Goal: Transaction & Acquisition: Purchase product/service

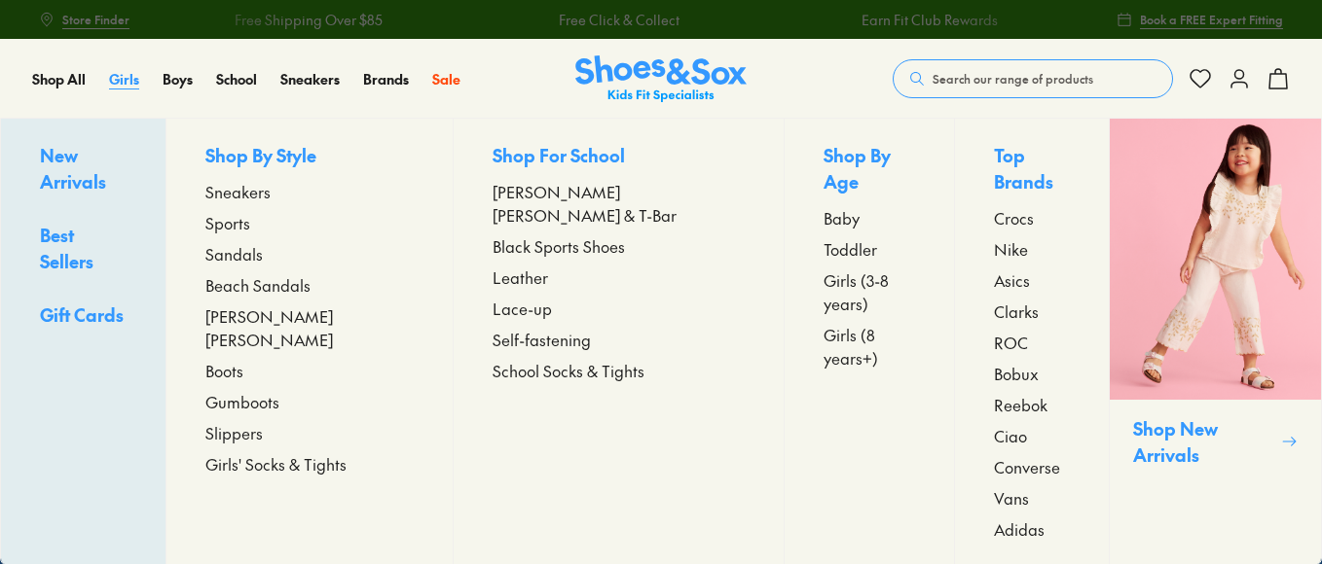
click at [118, 78] on span "Girls" at bounding box center [124, 78] width 30 height 19
click at [994, 269] on span "Asics" at bounding box center [1012, 280] width 36 height 23
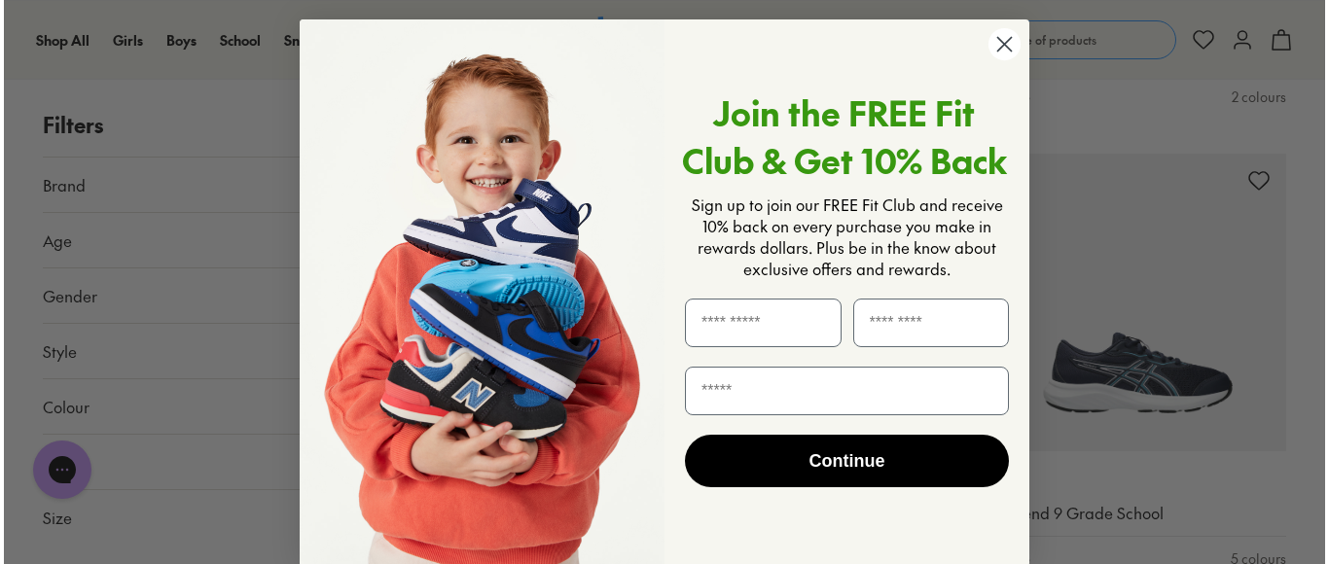
scroll to position [780, 0]
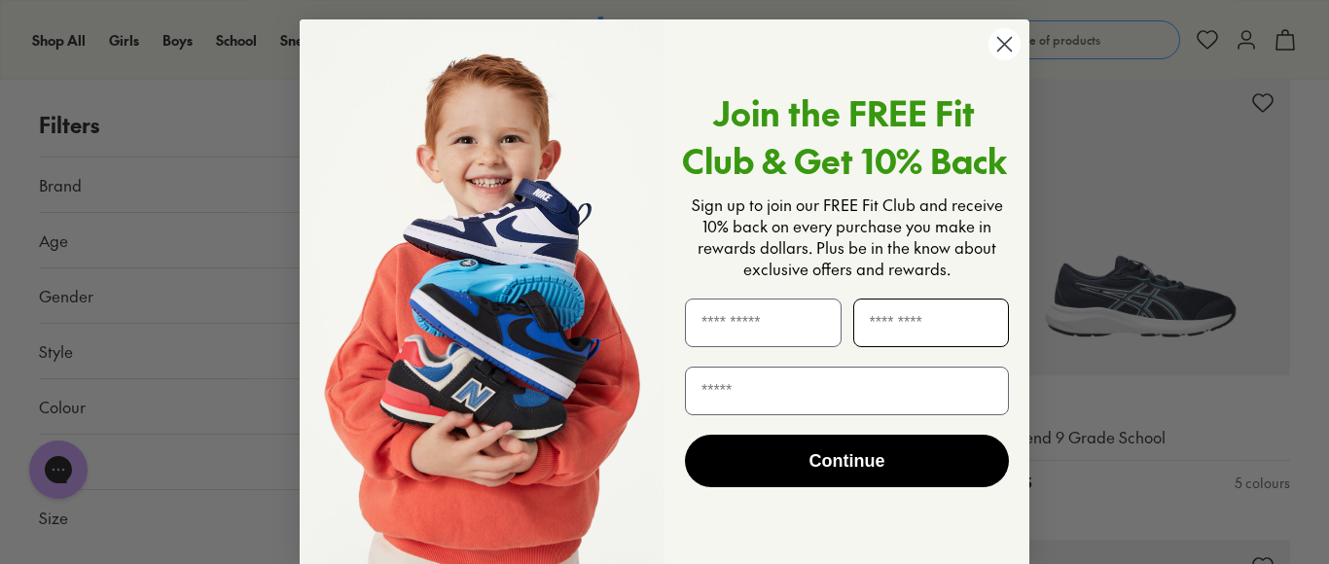
type input "*****"
type input "**********"
click at [842, 460] on button "Continue" at bounding box center [847, 461] width 324 height 53
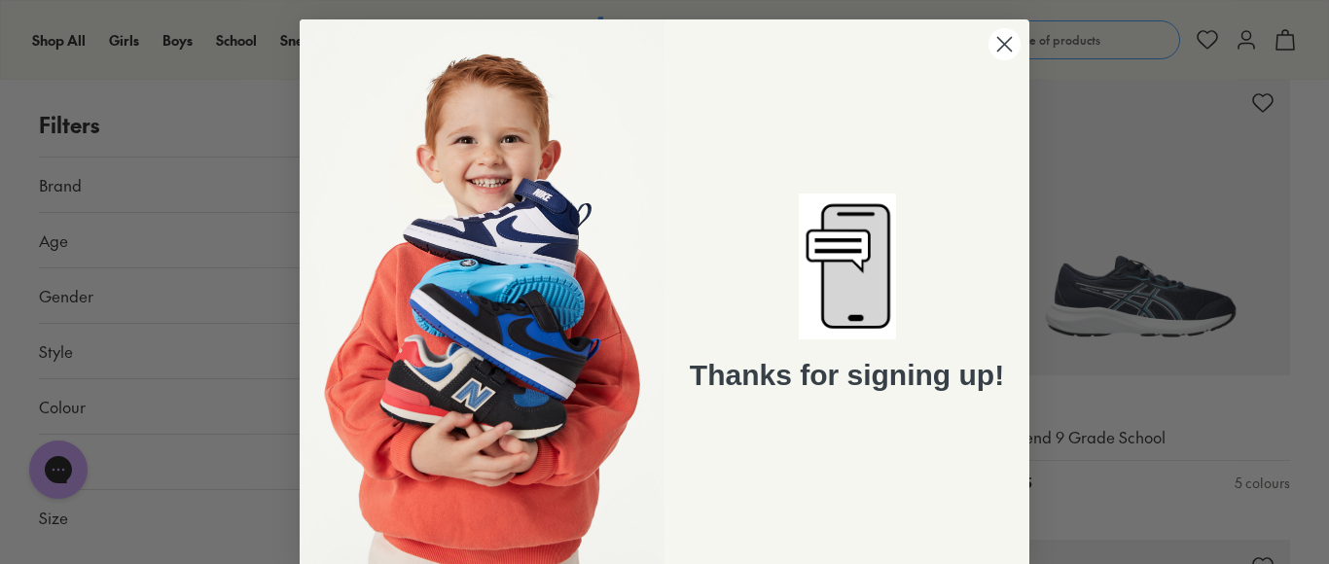
click at [997, 51] on circle "Close dialog" at bounding box center [1005, 44] width 32 height 32
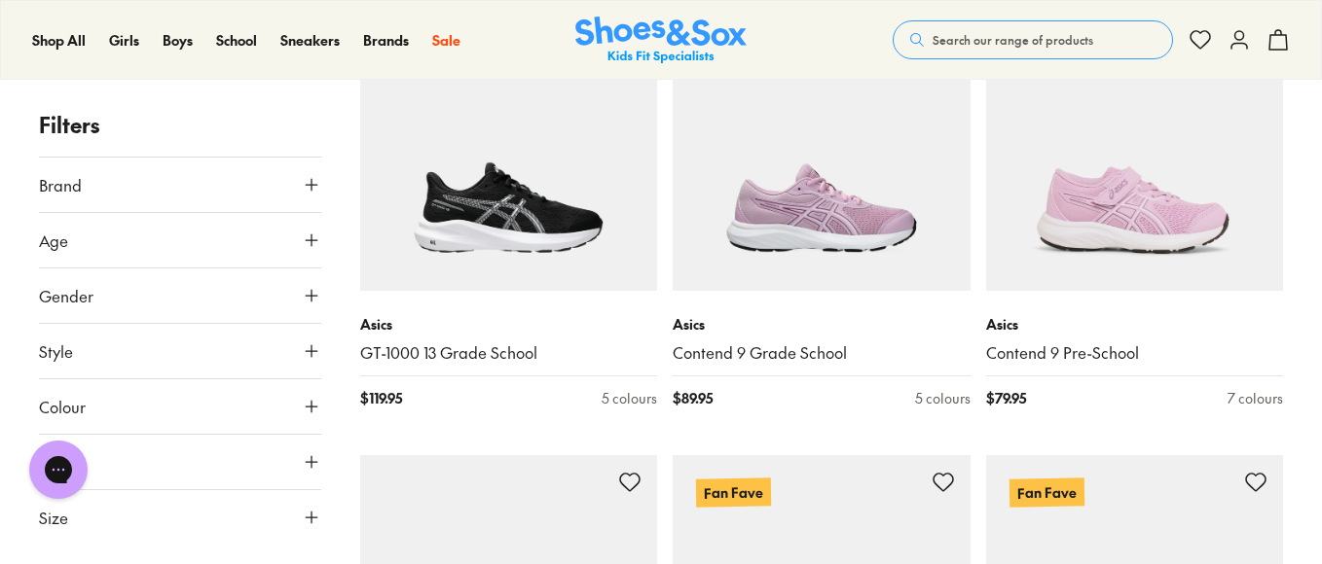
scroll to position [3227, 0]
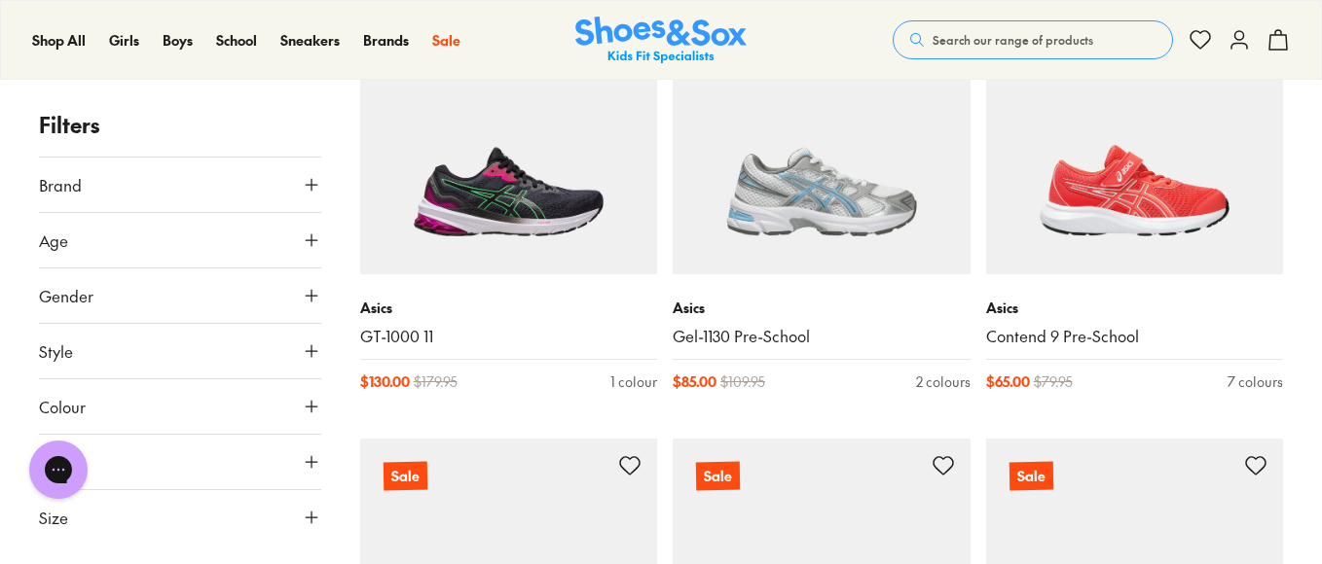
scroll to position [8748, 0]
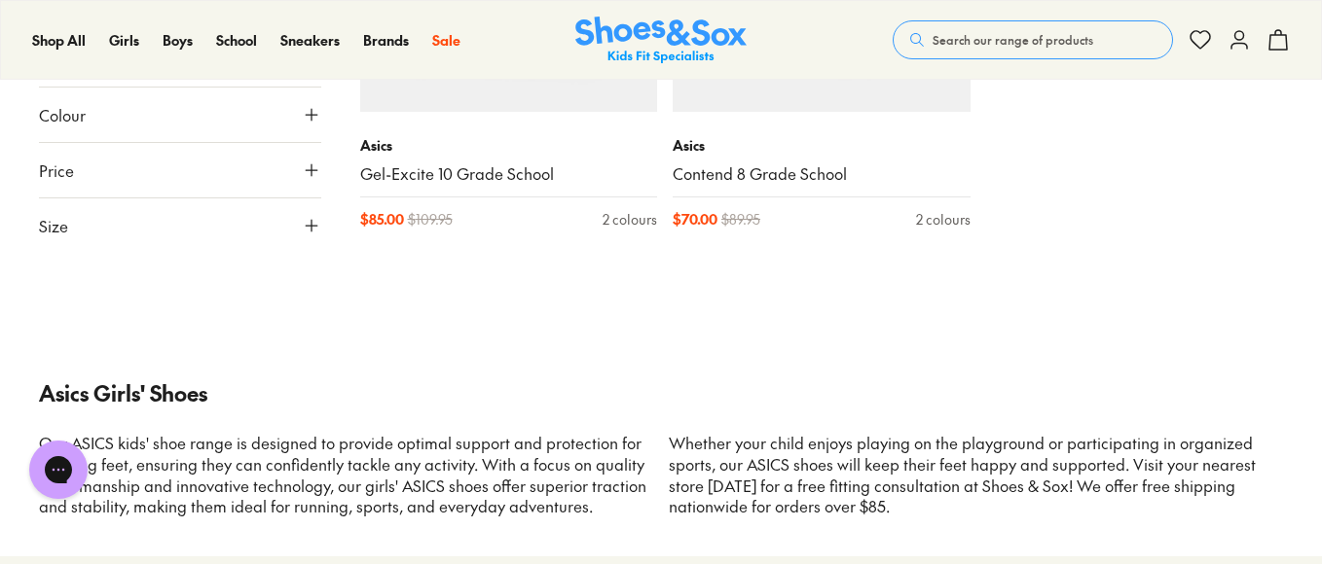
scroll to position [9981, 0]
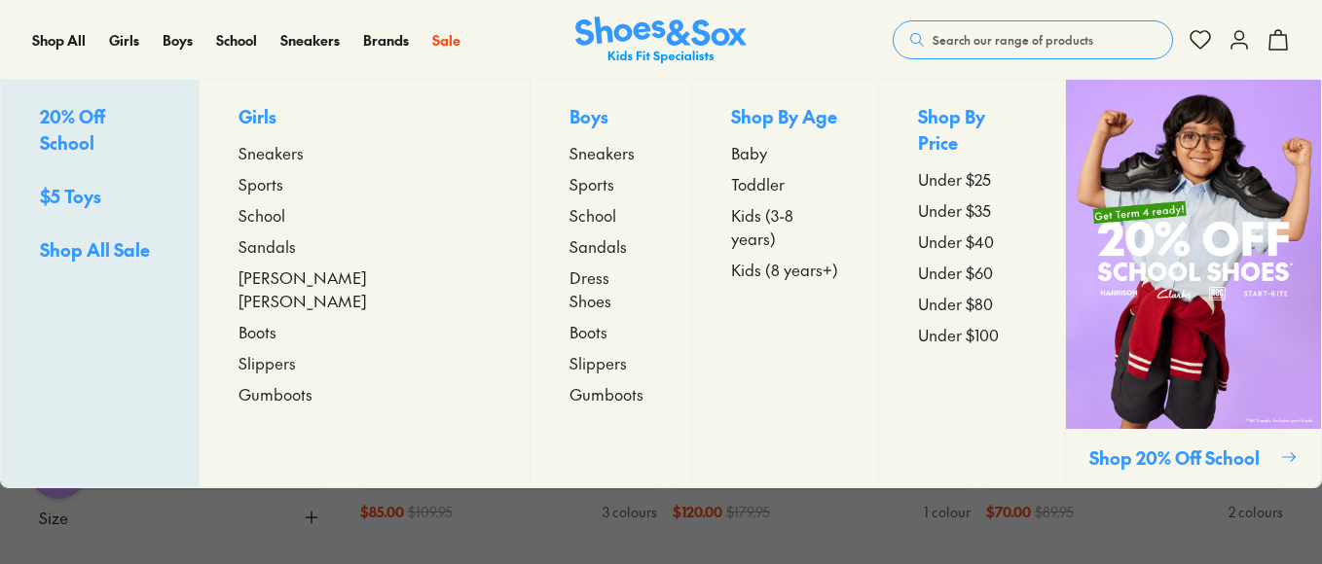
click at [283, 187] on span "Sports" at bounding box center [260, 183] width 45 height 23
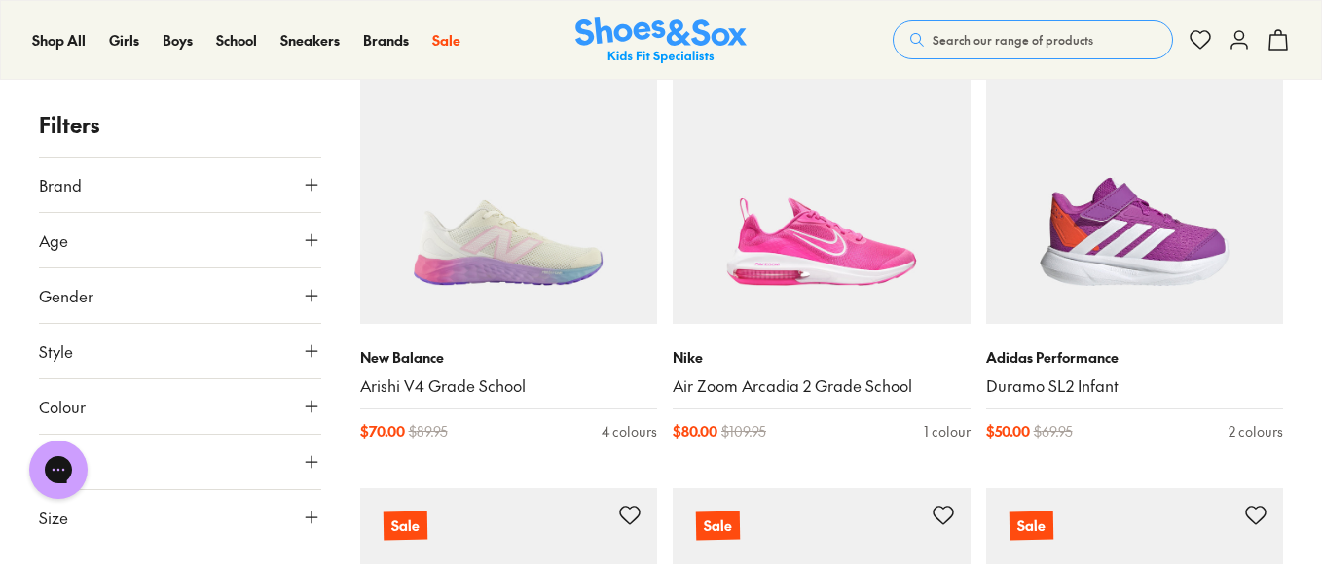
scroll to position [1791, 0]
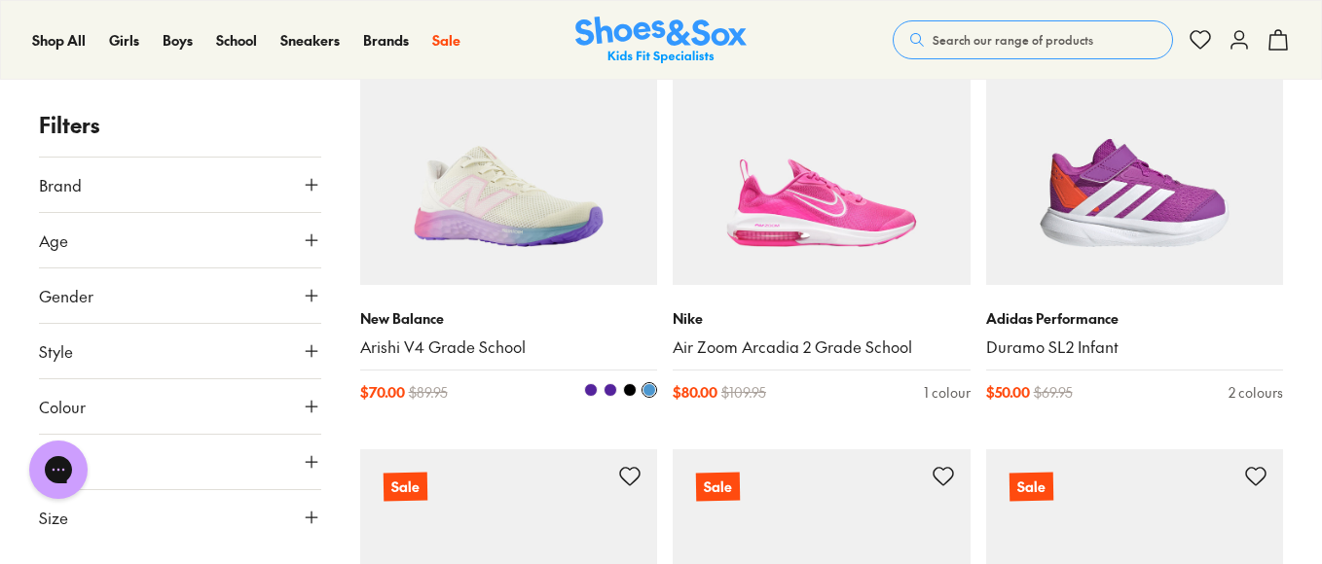
click at [589, 385] on span at bounding box center [591, 390] width 14 height 14
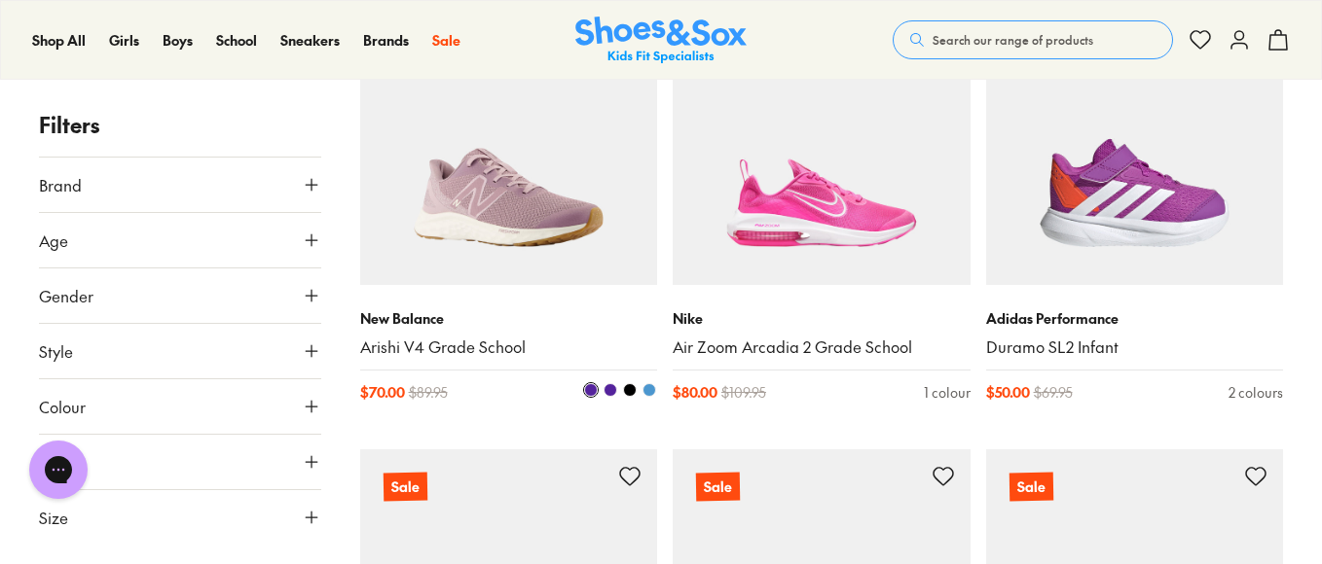
click at [608, 387] on span at bounding box center [610, 390] width 14 height 14
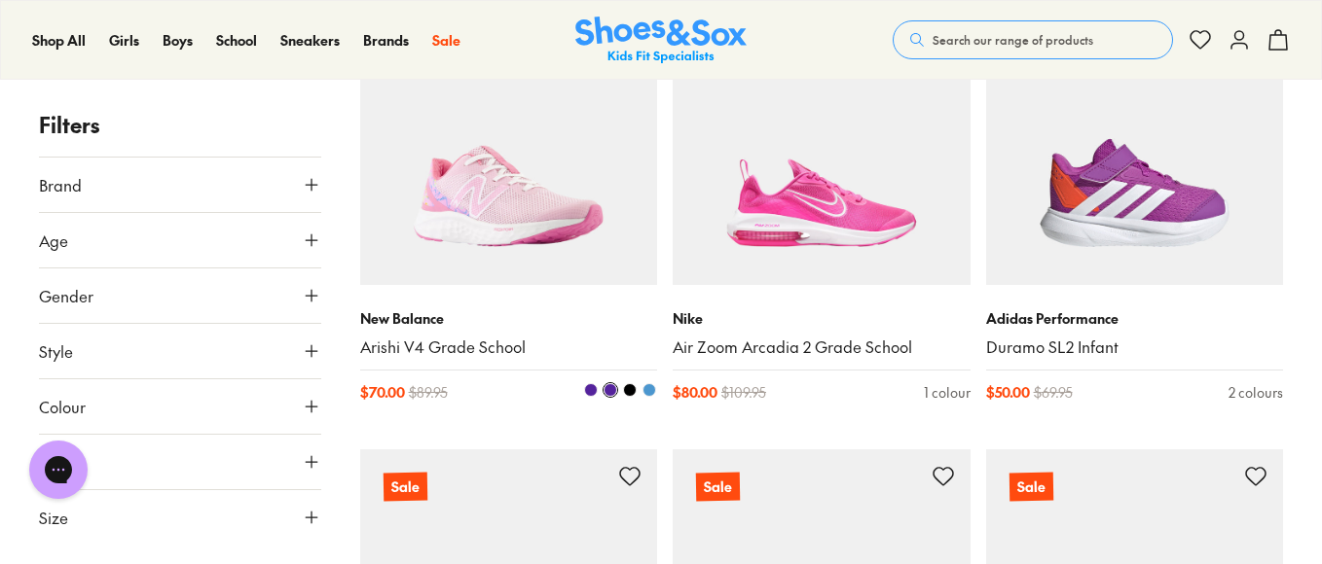
click at [628, 389] on span at bounding box center [630, 390] width 14 height 14
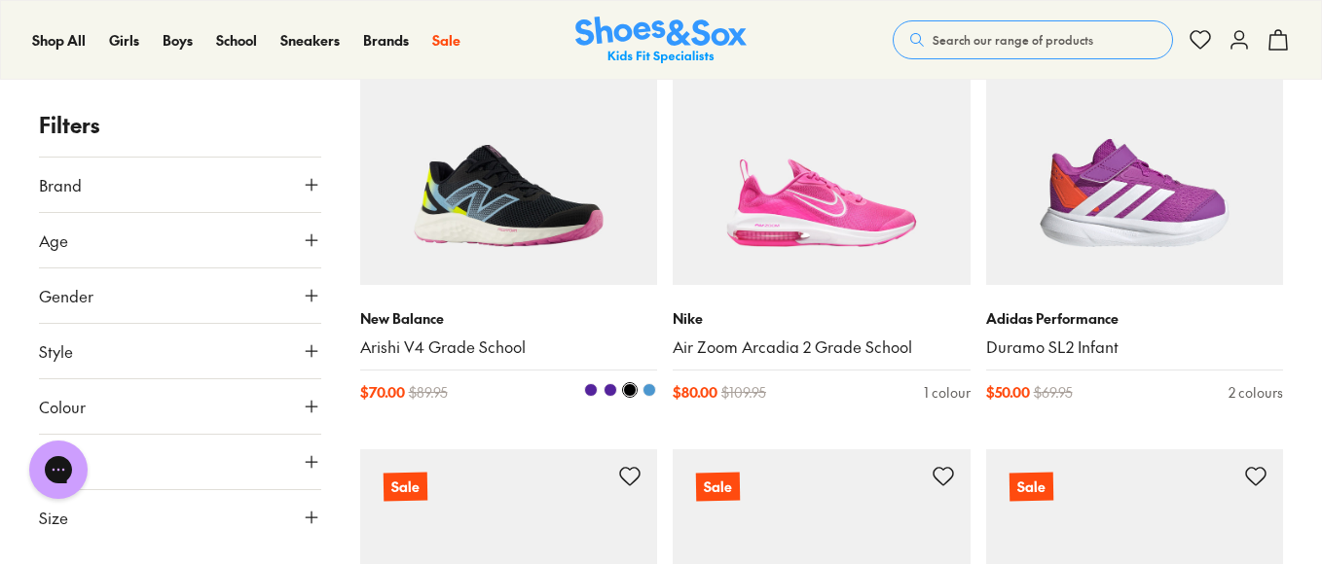
click at [646, 392] on span at bounding box center [649, 390] width 14 height 14
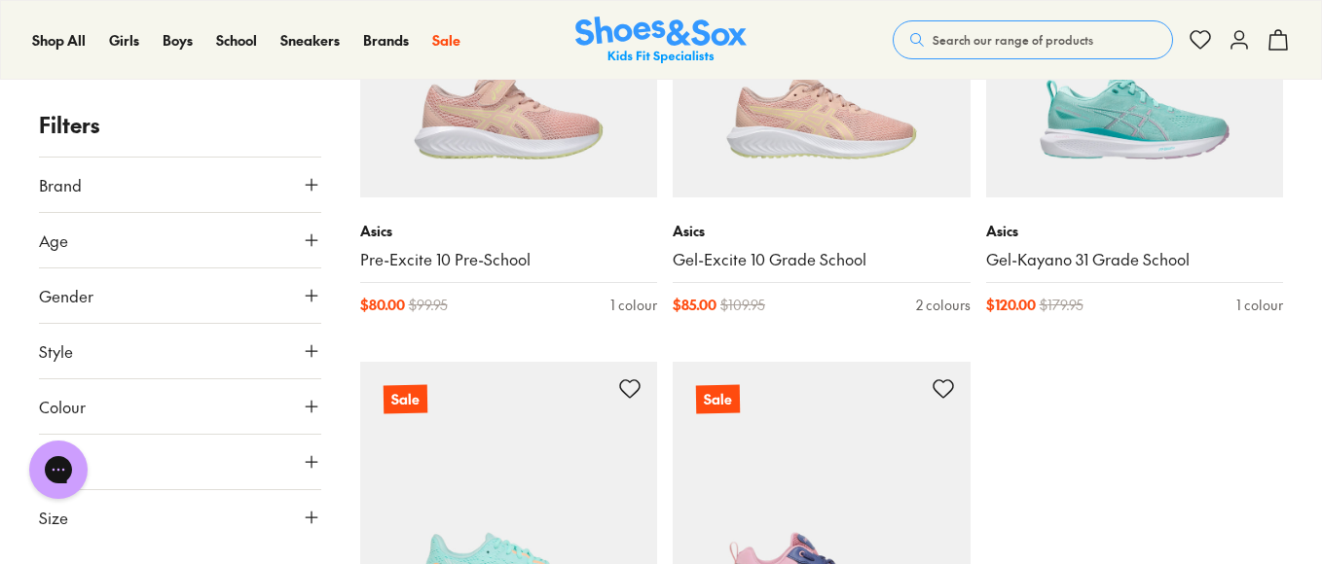
scroll to position [4671, 0]
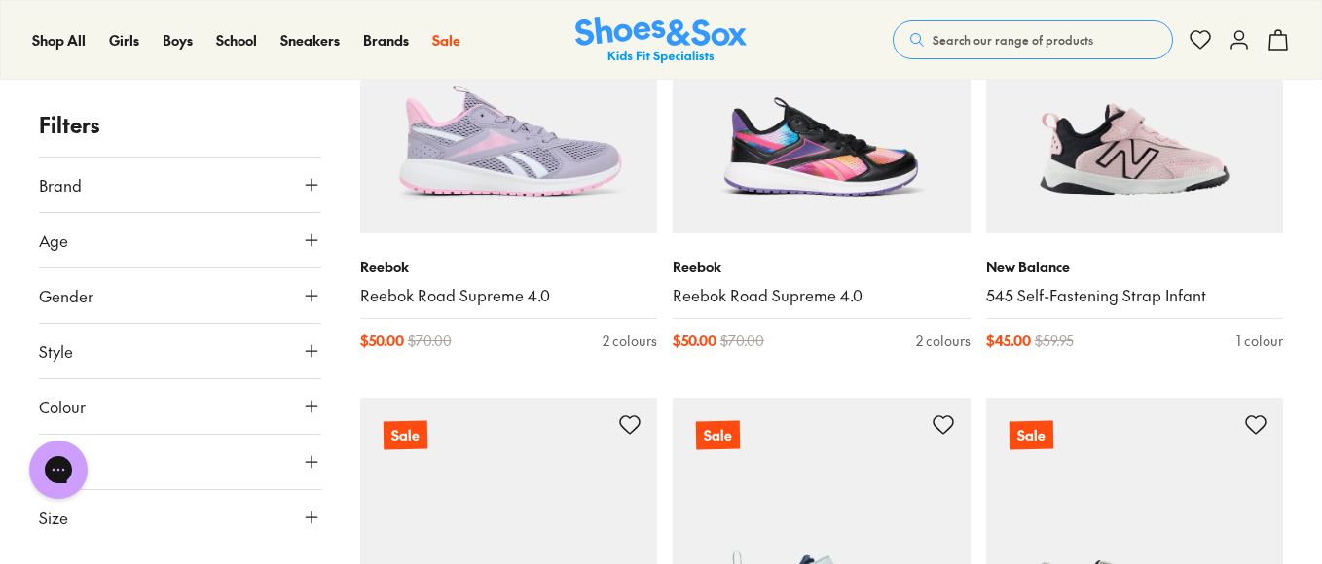
scroll to position [6929, 0]
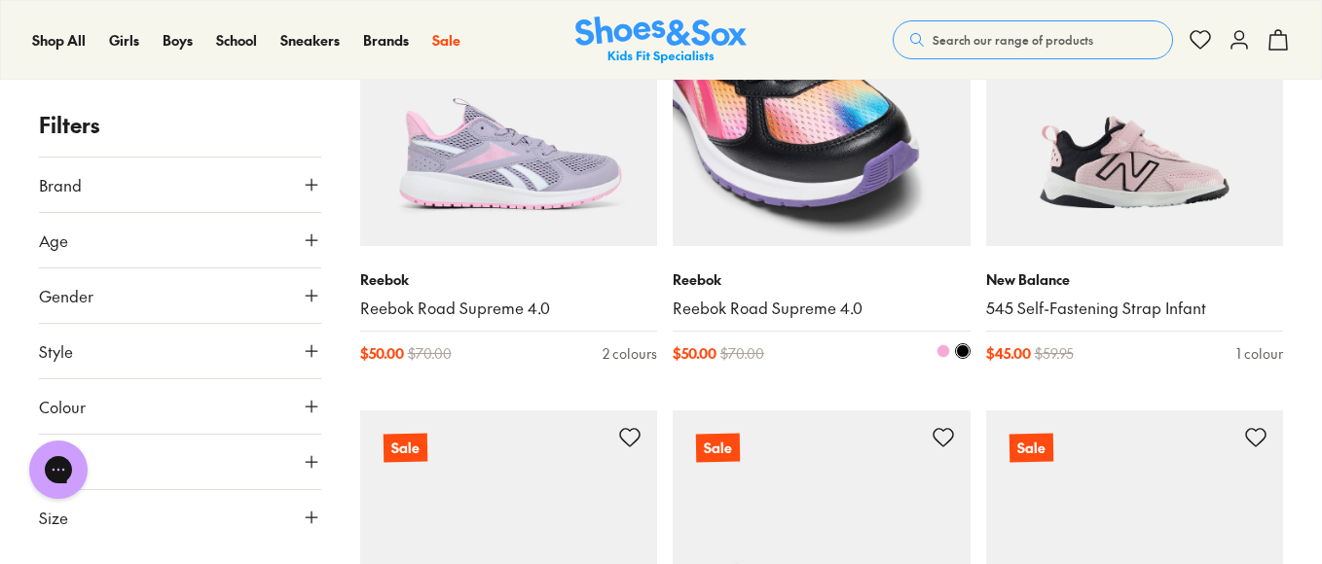
click at [787, 127] on img at bounding box center [821, 98] width 298 height 298
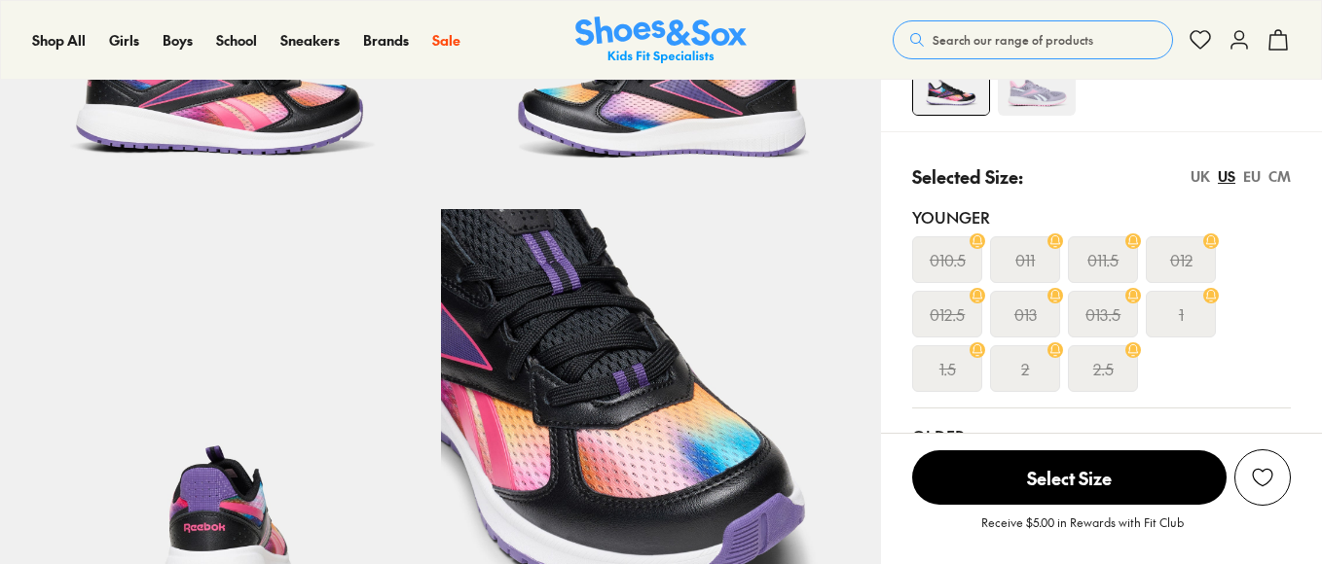
click at [1173, 310] on div "1" at bounding box center [1180, 314] width 70 height 47
select select "*"
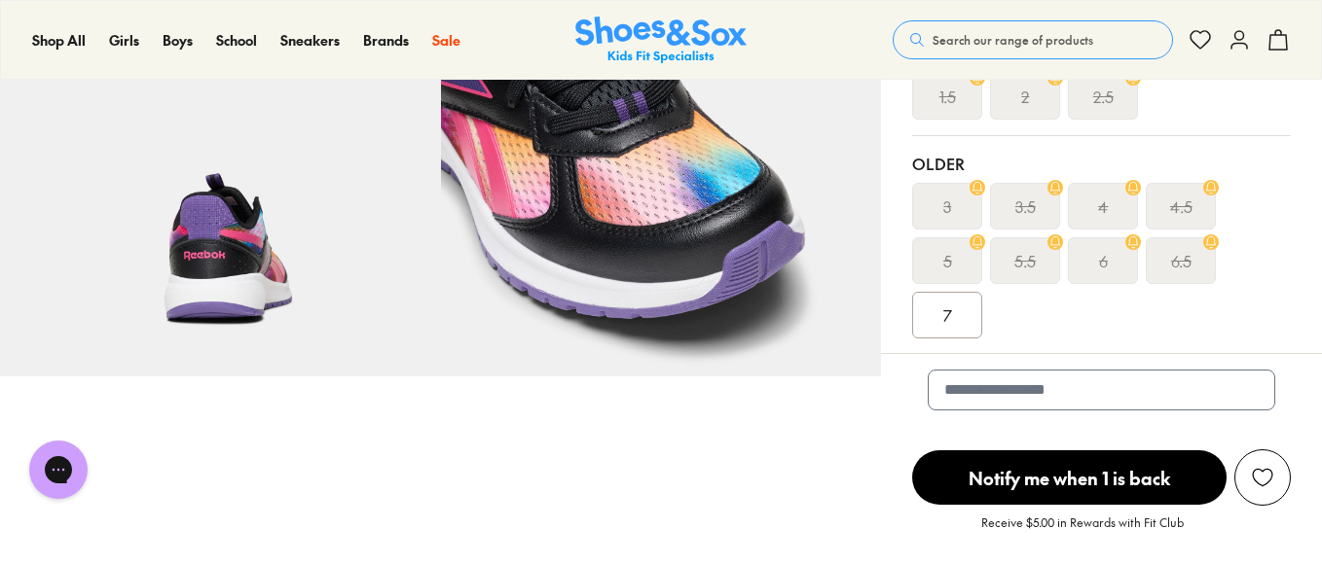
scroll to position [662, 0]
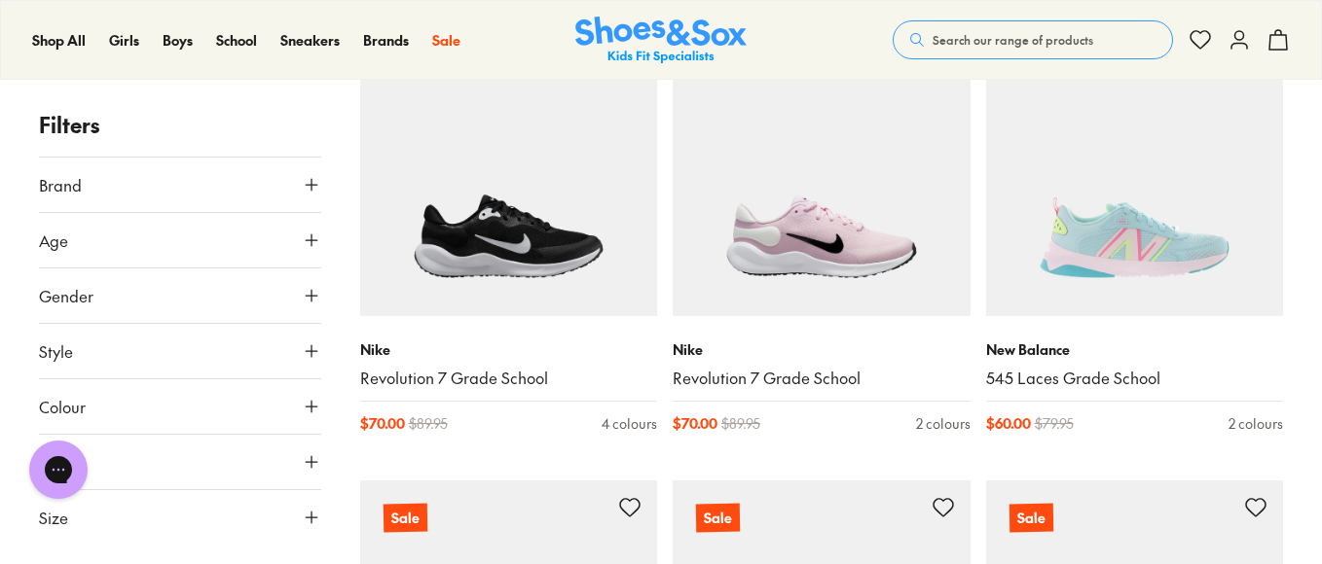
scroll to position [4154, 0]
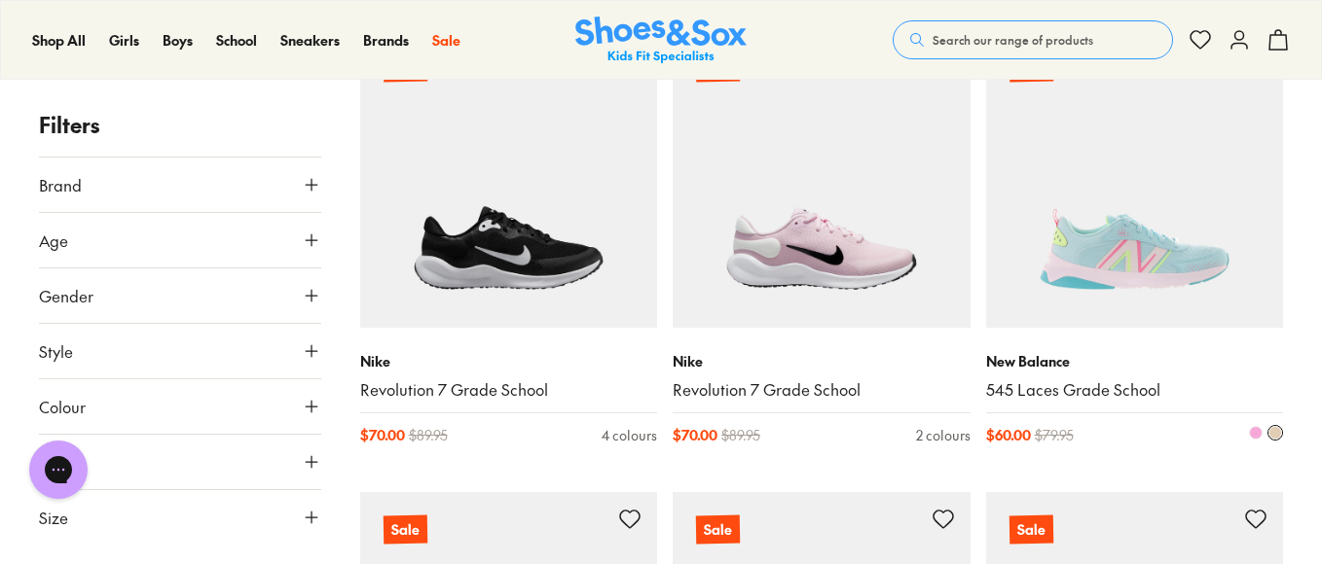
click at [1065, 200] on img at bounding box center [1135, 179] width 298 height 298
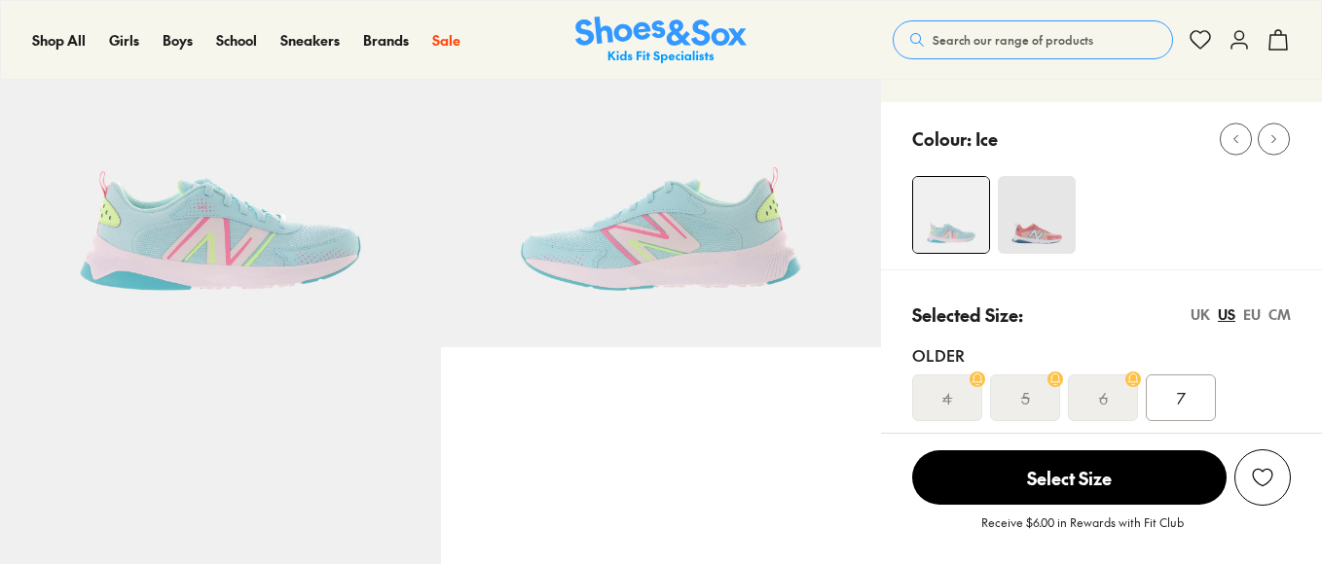
scroll to position [347, 0]
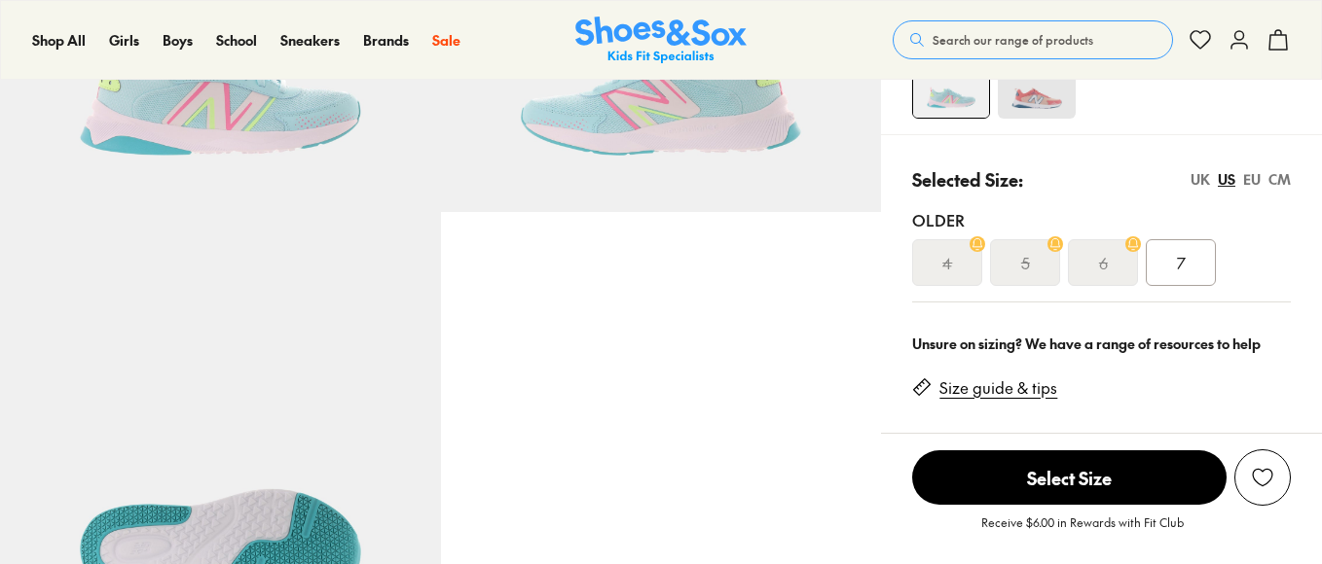
select select "*"
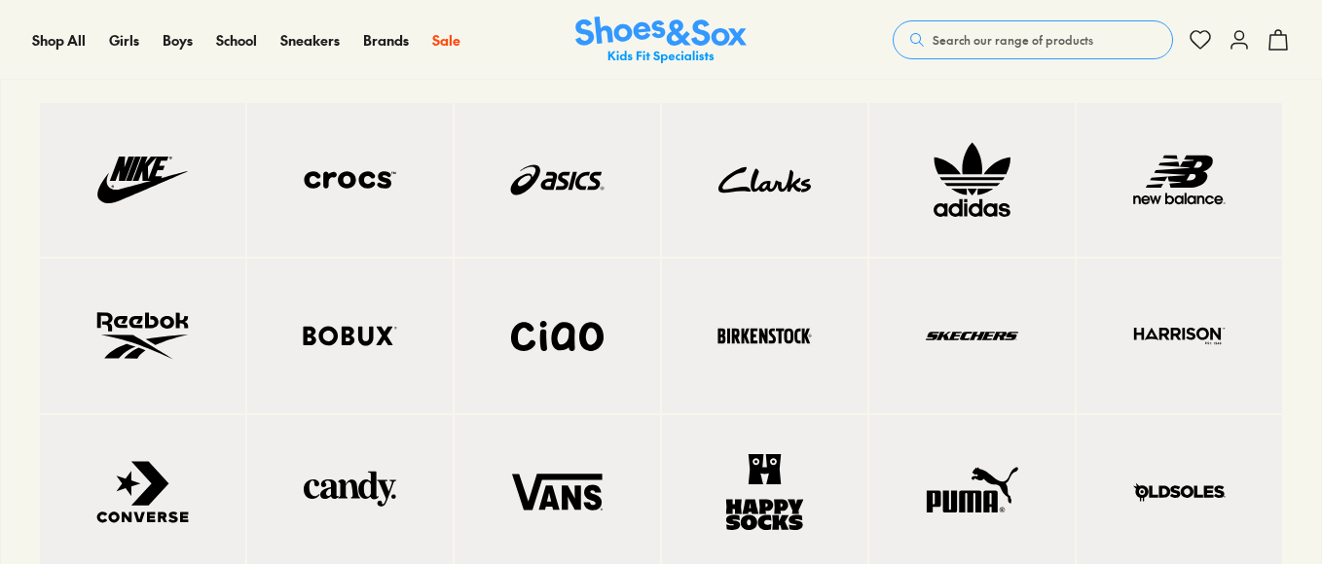
scroll to position [0, 0]
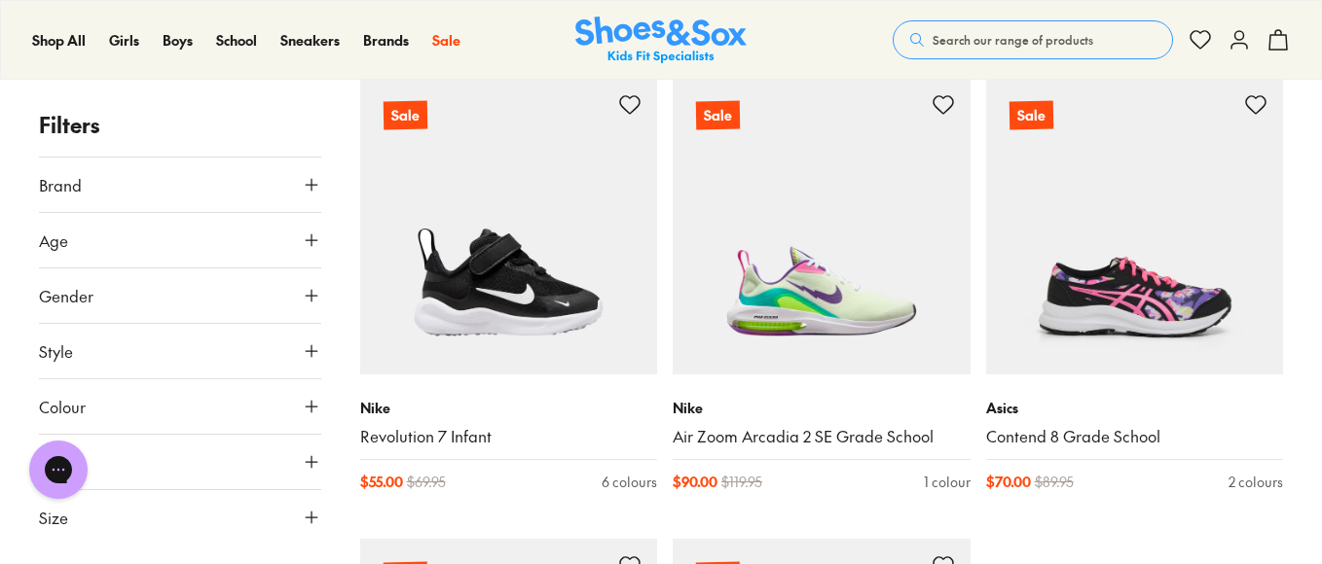
scroll to position [4545, 0]
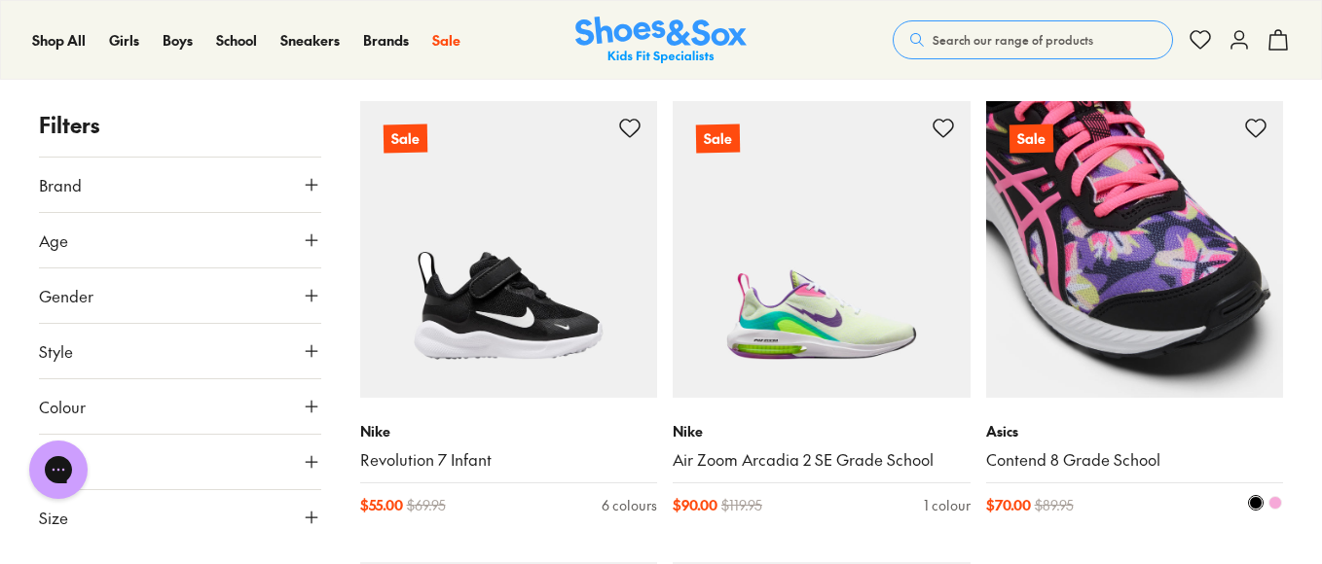
click at [1114, 292] on img at bounding box center [1135, 250] width 298 height 298
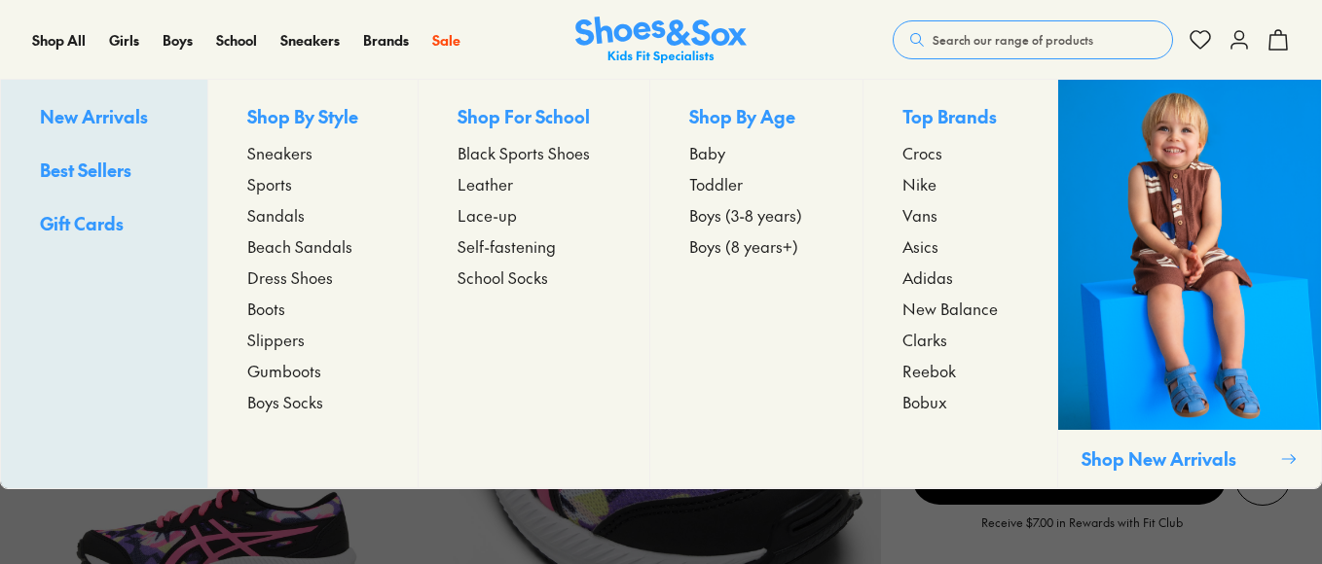
select select "*"
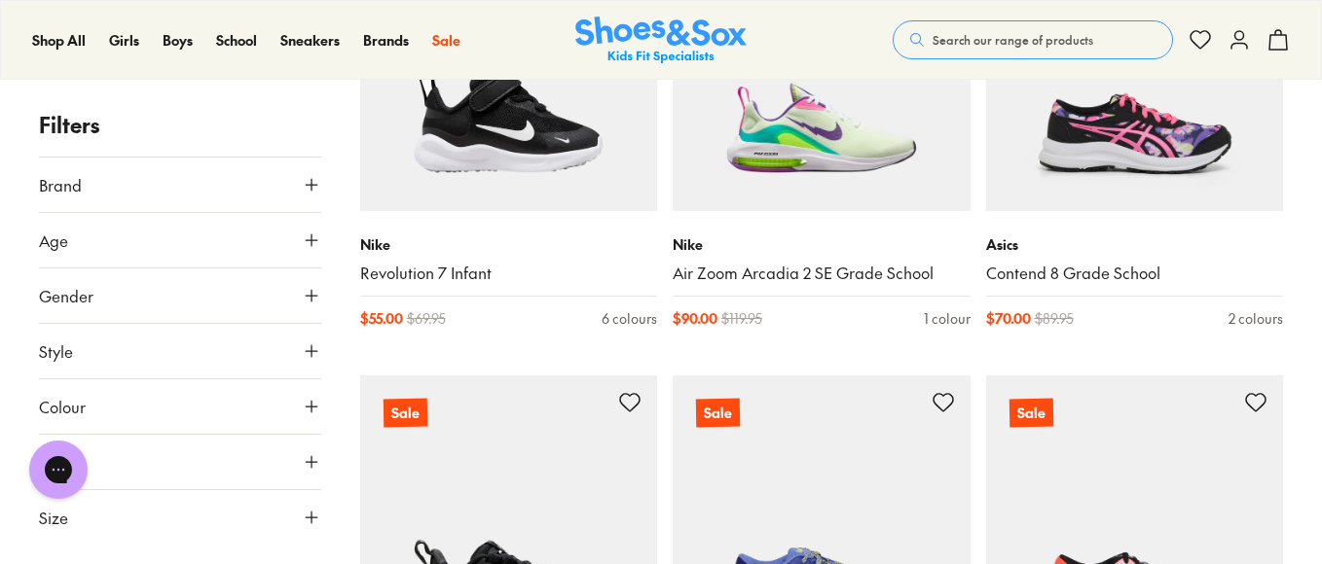
scroll to position [4707, 0]
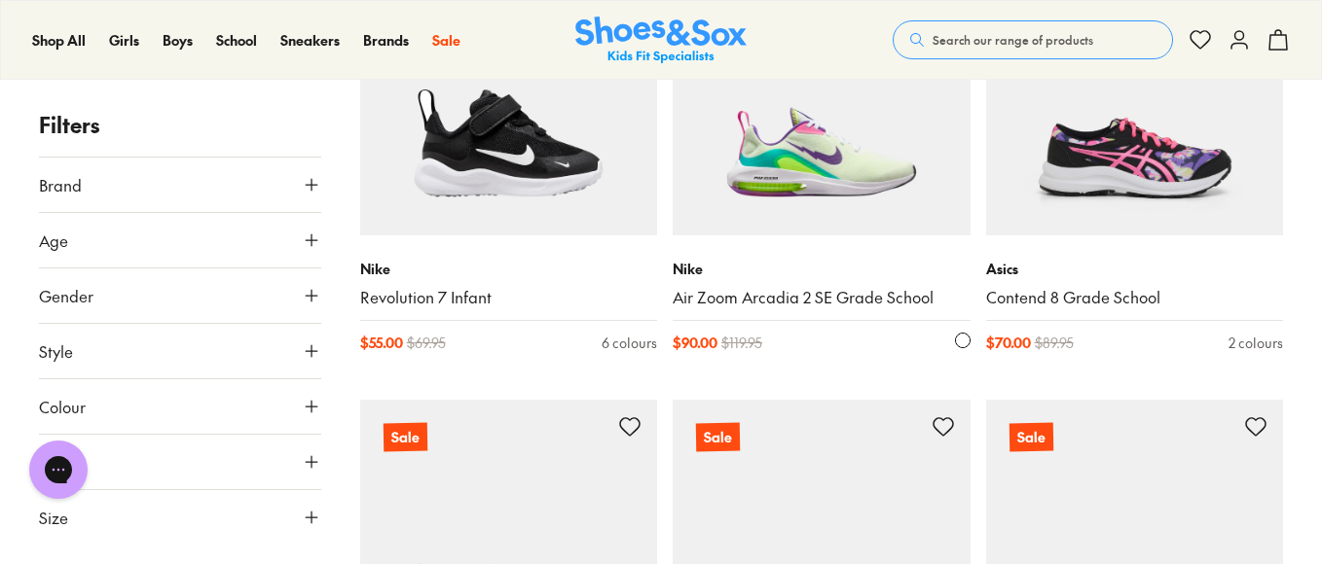
click at [796, 130] on img at bounding box center [821, 88] width 298 height 298
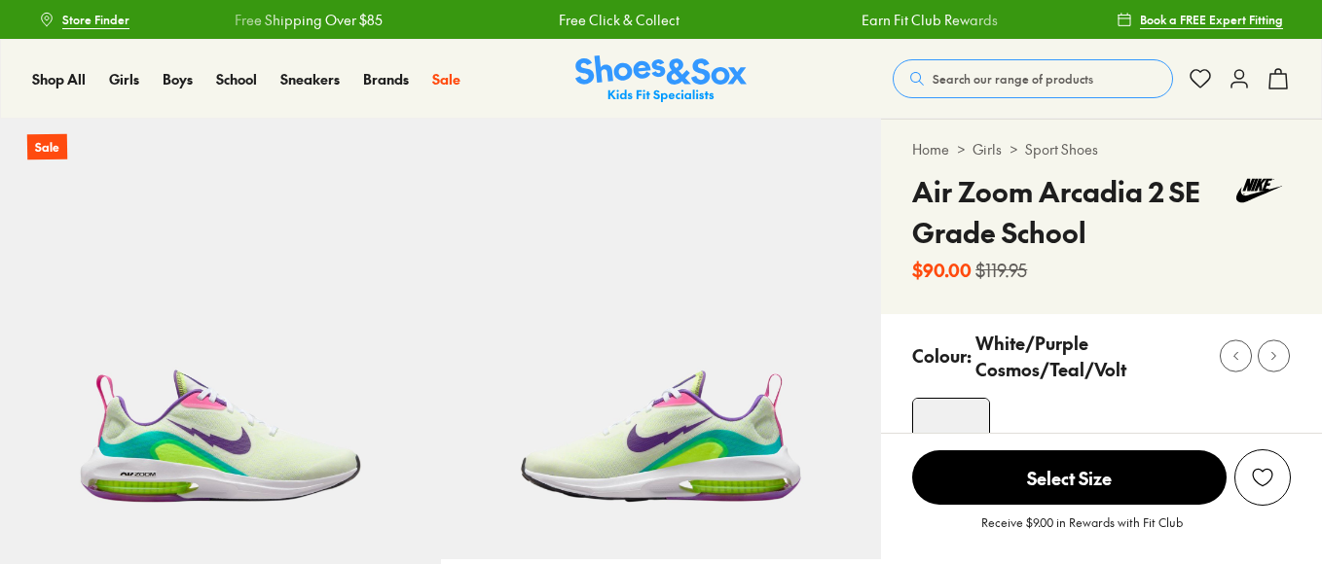
scroll to position [411, 0]
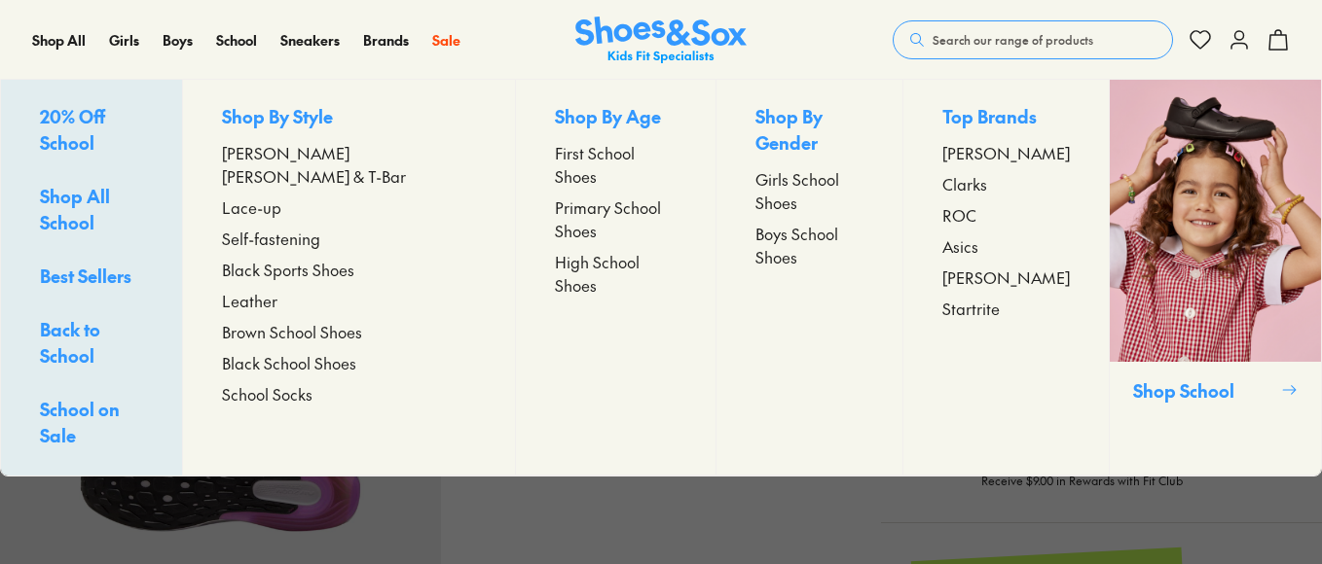
select select "*"
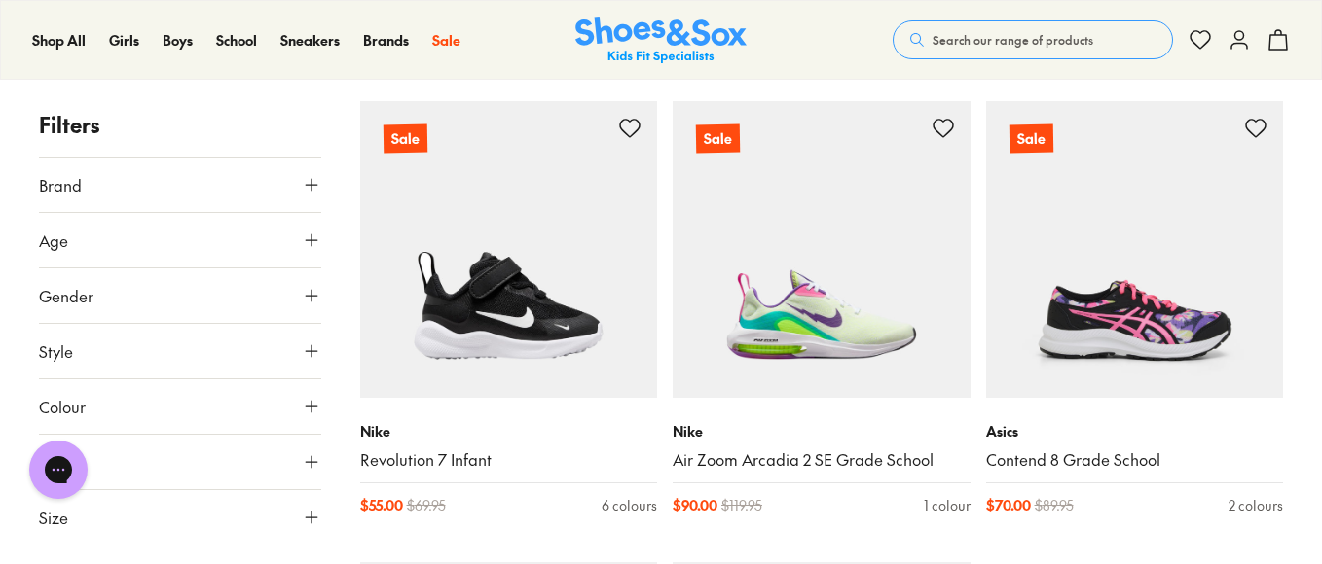
scroll to position [4580, 0]
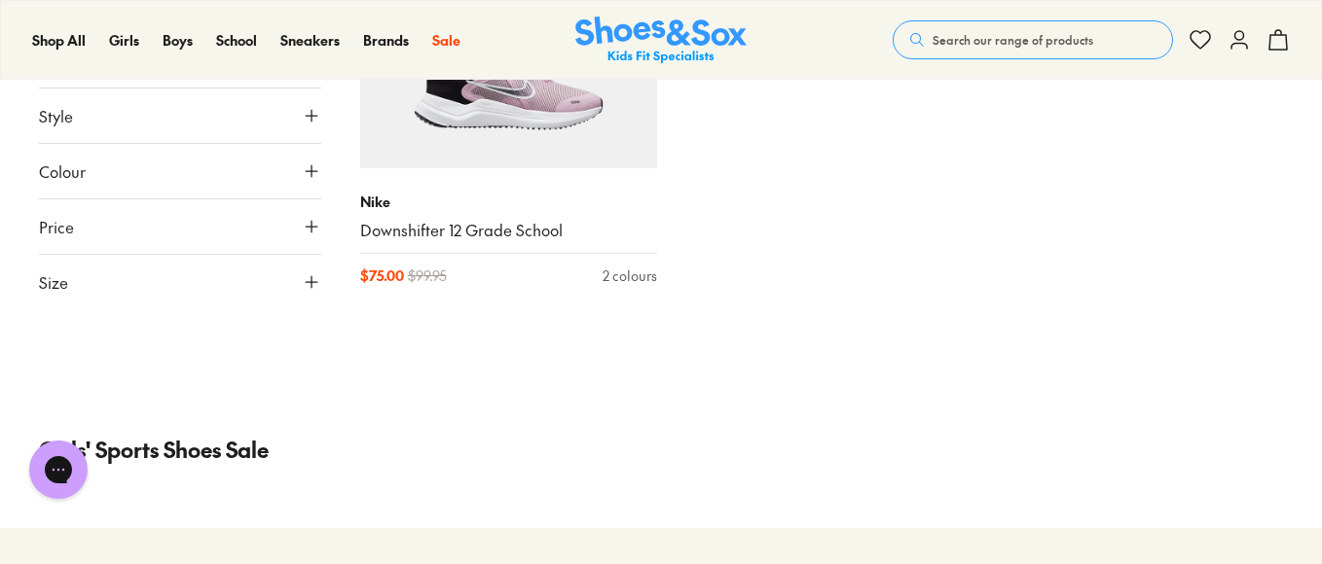
scroll to position [5710, 0]
